Goal: Find specific page/section: Locate a particular part of the current website

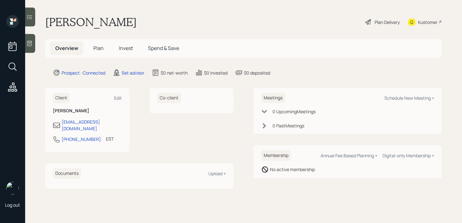
click at [35, 44] on div at bounding box center [30, 43] width 10 height 19
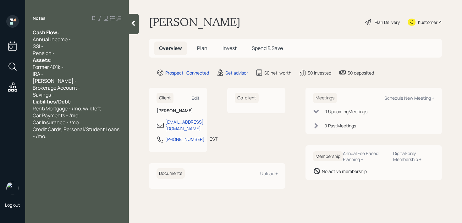
click at [74, 34] on div "Cash Flow:" at bounding box center [77, 32] width 89 height 7
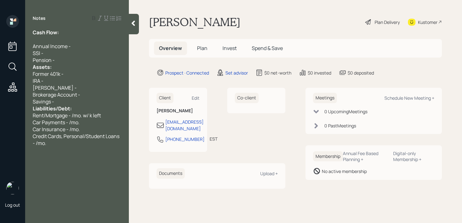
click at [68, 62] on div "Pension -" at bounding box center [77, 60] width 89 height 7
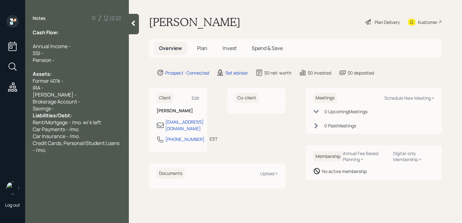
click at [71, 110] on div "Savings -" at bounding box center [77, 108] width 89 height 7
